Goal: Task Accomplishment & Management: Complete application form

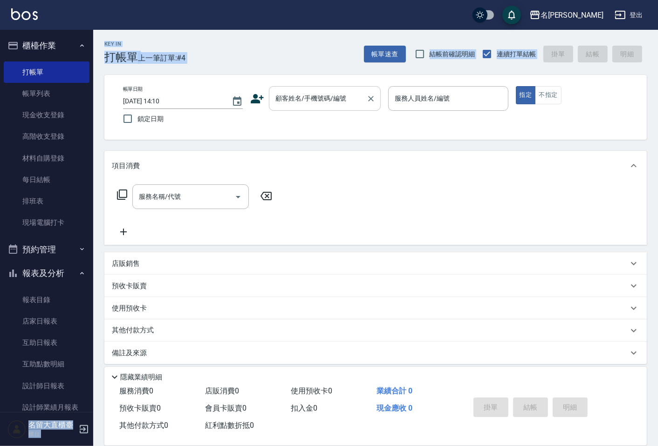
click at [334, 98] on div "顧客姓名/手機號碼/編號 顧客姓名/手機號碼/編號" at bounding box center [325, 98] width 112 height 25
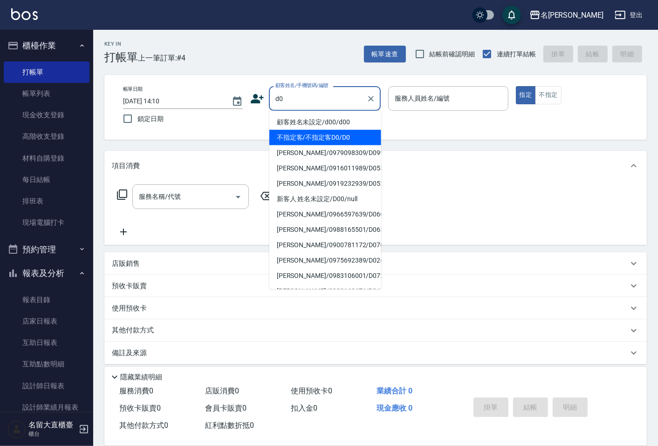
type input "顧客姓名未設定/d00/d00"
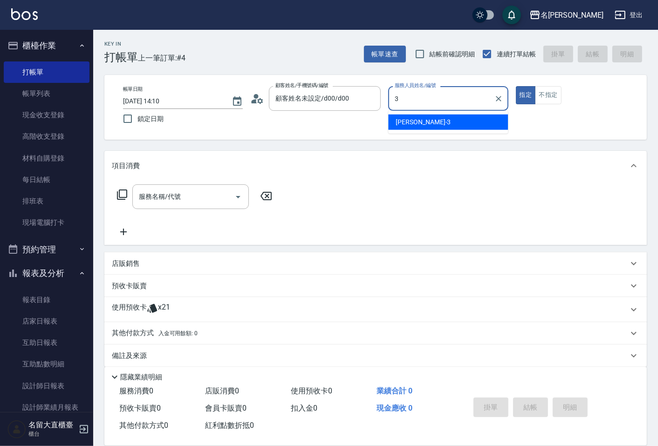
type input "[PERSON_NAME]3"
type button "true"
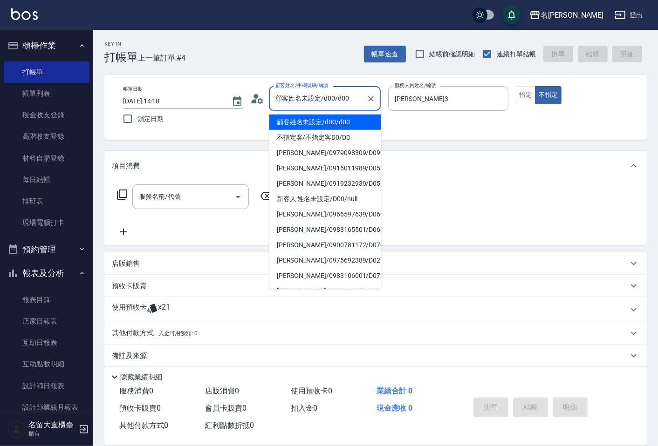
click at [345, 98] on input "顧客姓名未設定/d00/d00" at bounding box center [317, 98] width 89 height 16
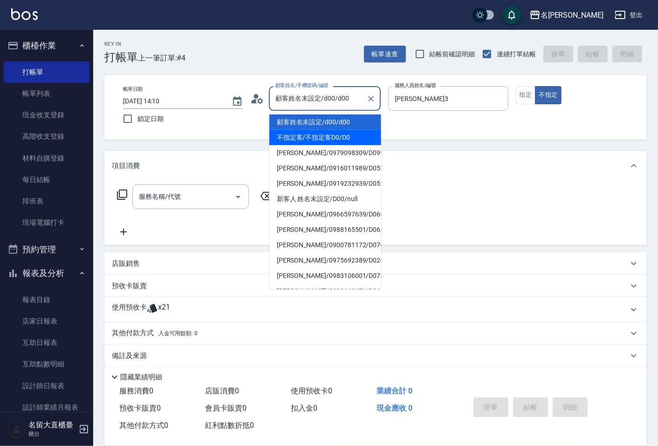
click at [329, 137] on li "不指定客/不指定客D0/D0" at bounding box center [325, 137] width 112 height 15
type input "不指定客/不指定客D0/D0"
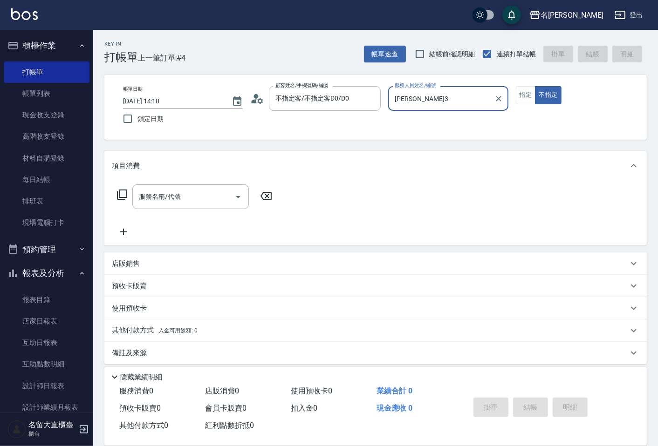
click at [535, 86] on button "不指定" at bounding box center [548, 95] width 26 height 18
type button "false"
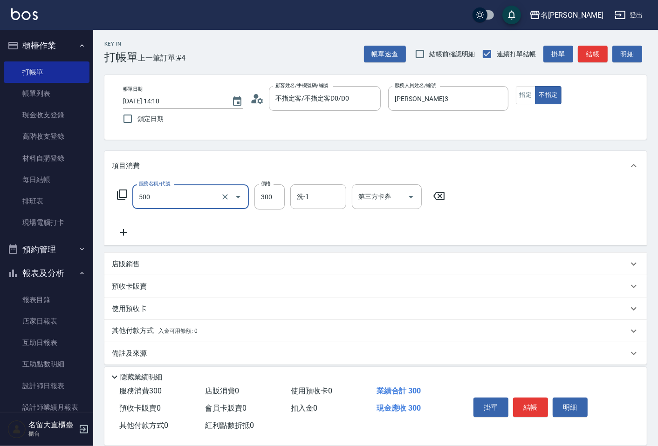
type input "洗髮(500)"
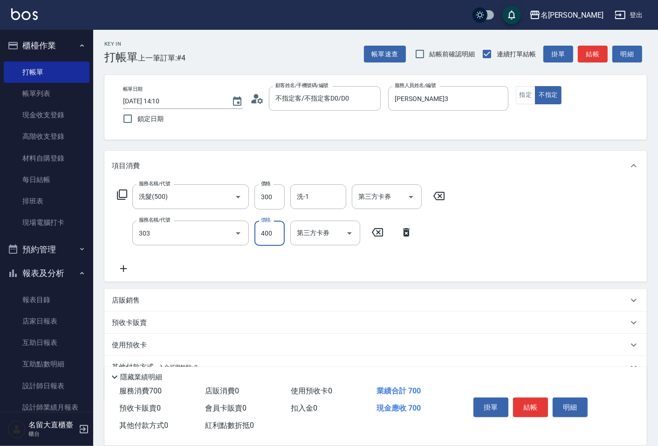
type input "剪髮(C級)(303)"
type input "300"
click at [542, 404] on button "結帳" at bounding box center [530, 408] width 35 height 20
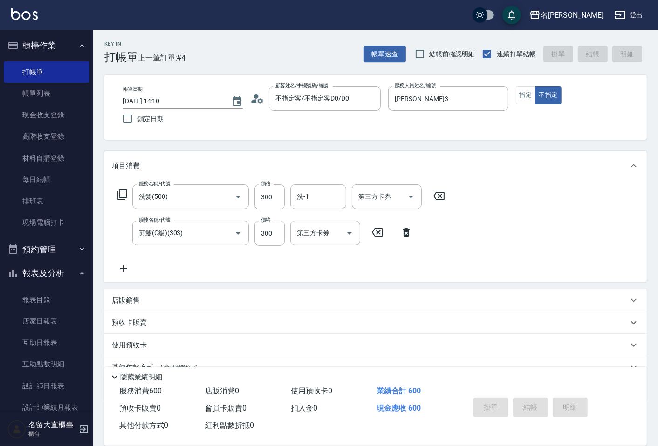
type input "[DATE] 15:33"
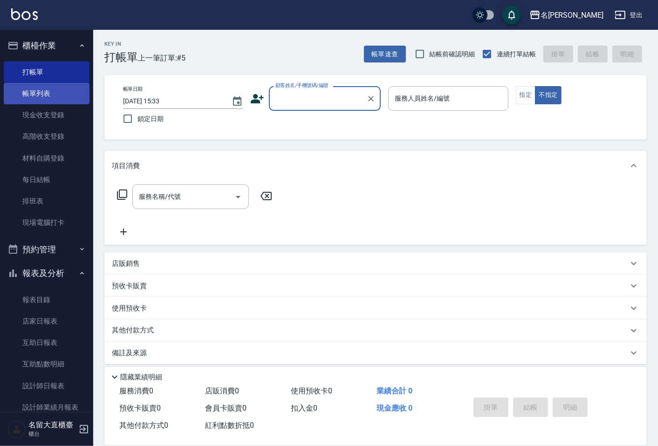
click at [44, 96] on link "帳單列表" at bounding box center [47, 93] width 86 height 21
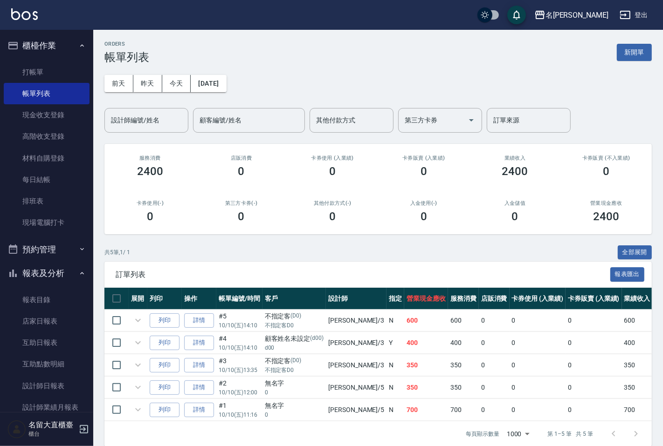
click at [208, 73] on div "[DATE] [DATE] [DATE] [DATE] 設計師編號/姓名 設計師編號/姓名 顧客編號/姓名 顧客編號/姓名 其他付款方式 其他付款方式 第三方…" at bounding box center [377, 98] width 547 height 69
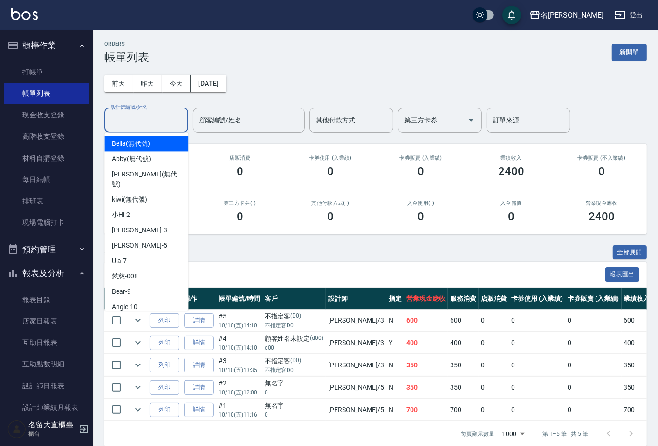
click at [161, 117] on input "設計師編號/姓名" at bounding box center [146, 120] width 75 height 16
click at [141, 226] on div "[PERSON_NAME]3" at bounding box center [146, 230] width 84 height 15
type input "[PERSON_NAME]3"
